Goal: Information Seeking & Learning: Learn about a topic

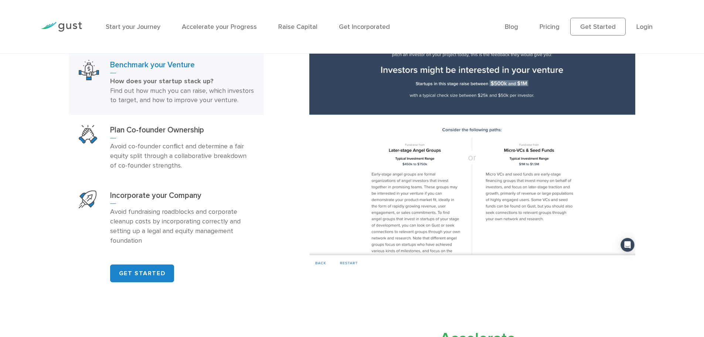
scroll to position [444, 0]
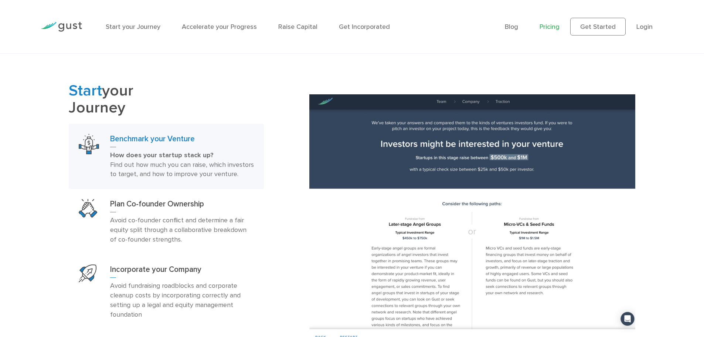
click at [554, 24] on link "Pricing" at bounding box center [550, 27] width 20 height 8
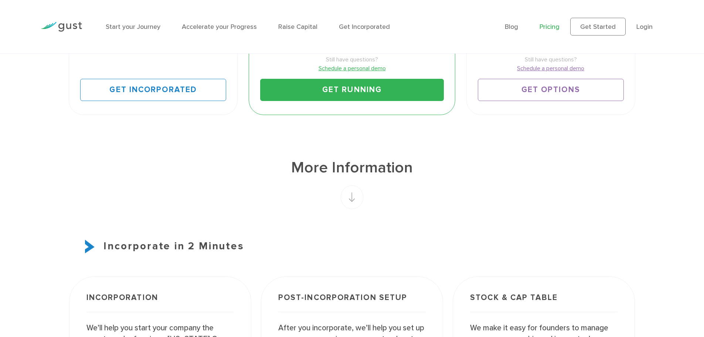
scroll to position [222, 0]
